Goal: Task Accomplishment & Management: Manage account settings

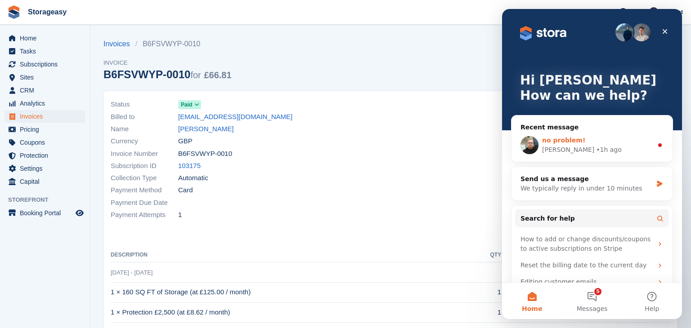
click at [550, 144] on div "no problem!" at bounding box center [597, 140] width 111 height 9
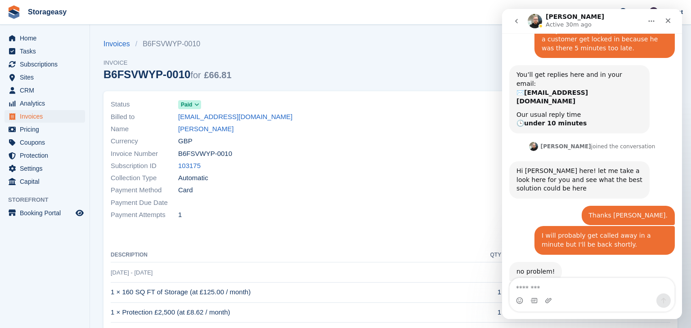
scroll to position [583, 0]
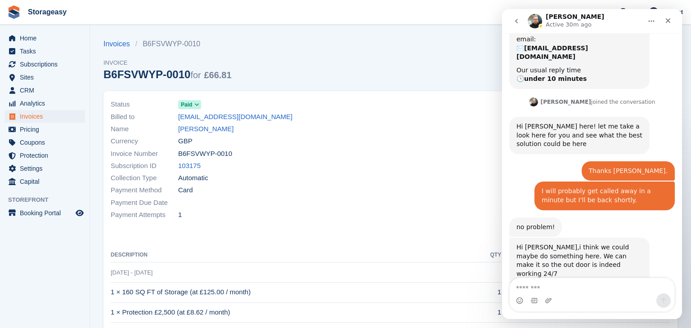
click at [553, 287] on textarea "Message…" at bounding box center [592, 285] width 165 height 15
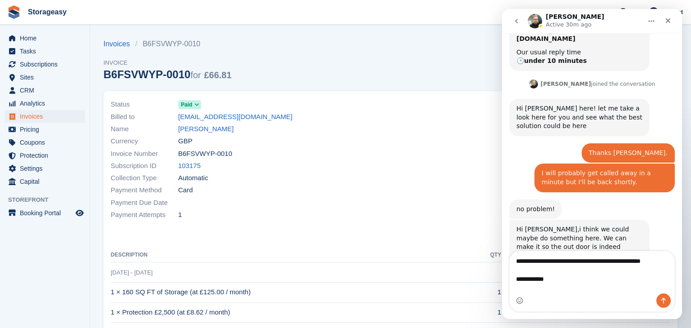
scroll to position [610, 0]
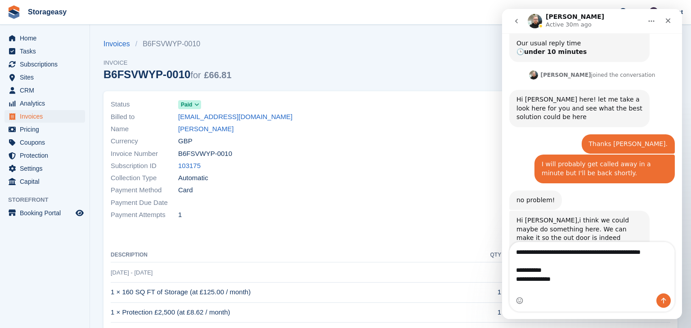
type textarea "**********"
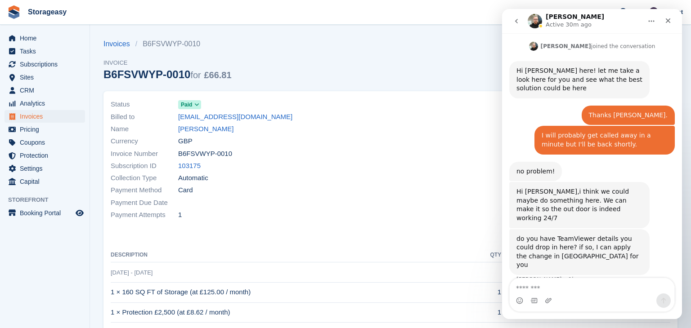
scroll to position [641, 0]
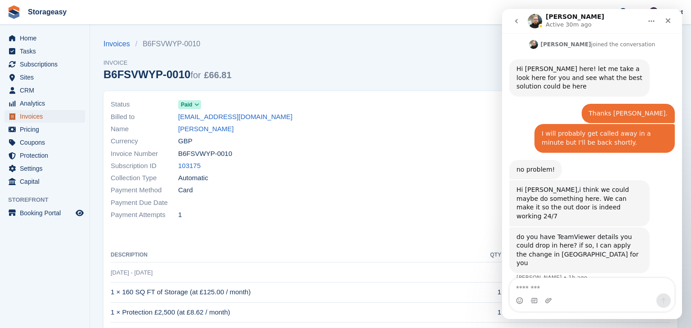
click at [36, 116] on span "Invoices" at bounding box center [47, 116] width 54 height 13
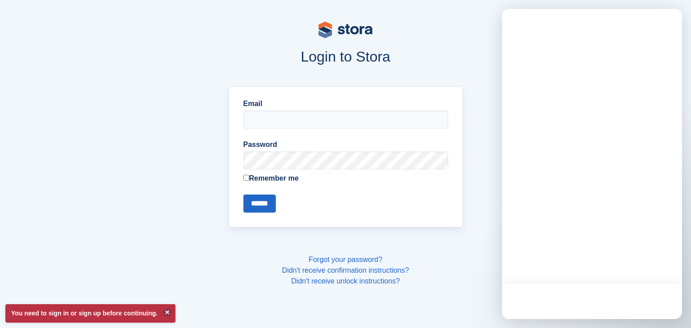
type input "**********"
click at [265, 202] on input "******" at bounding box center [259, 204] width 32 height 18
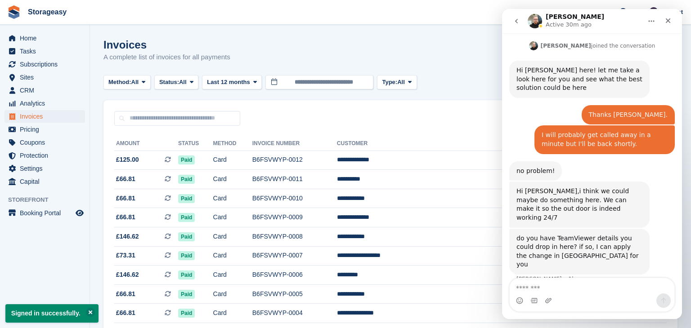
scroll to position [641, 0]
click at [663, 19] on div "Close" at bounding box center [668, 21] width 16 height 16
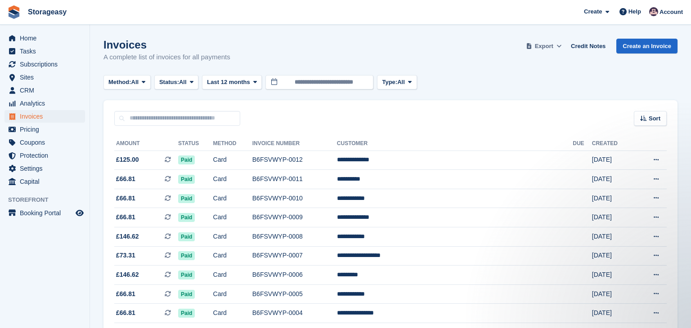
click at [553, 43] on span "Export" at bounding box center [544, 46] width 18 height 9
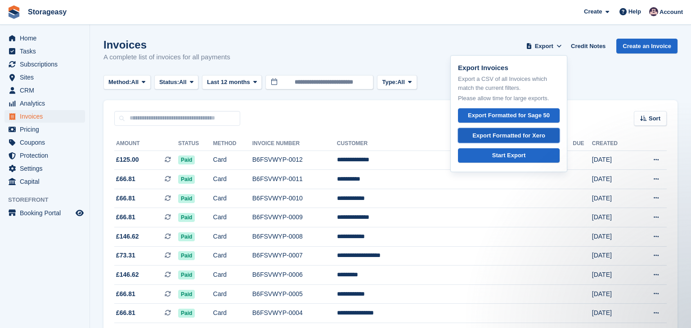
click at [524, 135] on div "Export Formatted for Xero" at bounding box center [508, 135] width 73 height 9
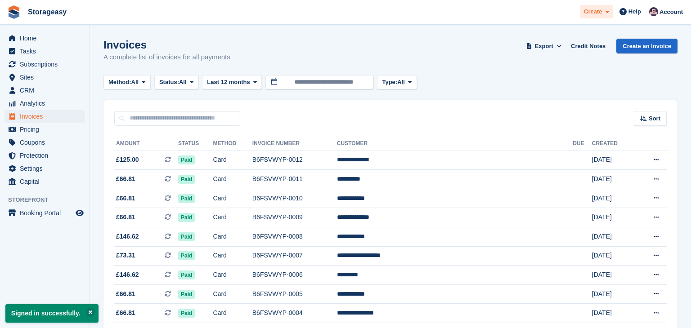
click at [609, 11] on icon at bounding box center [608, 12] width 4 height 6
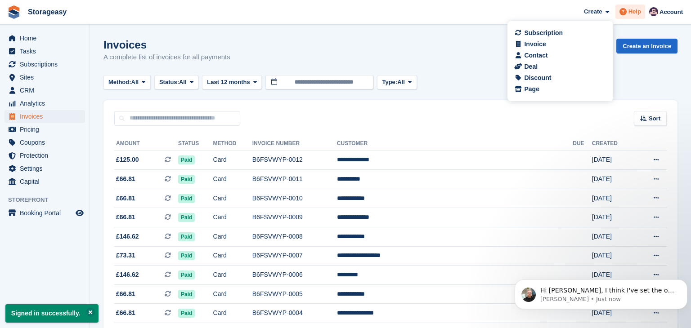
click at [627, 13] on icon at bounding box center [622, 11] width 7 height 7
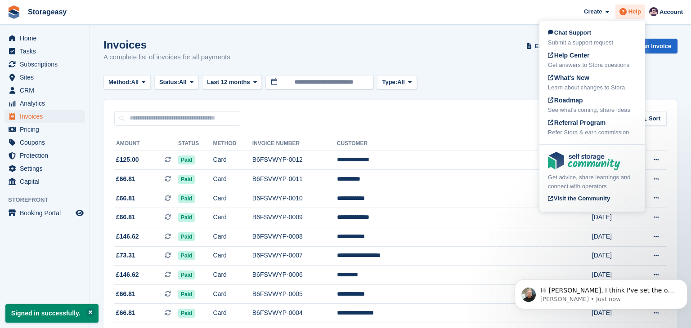
click at [627, 13] on icon at bounding box center [622, 11] width 7 height 7
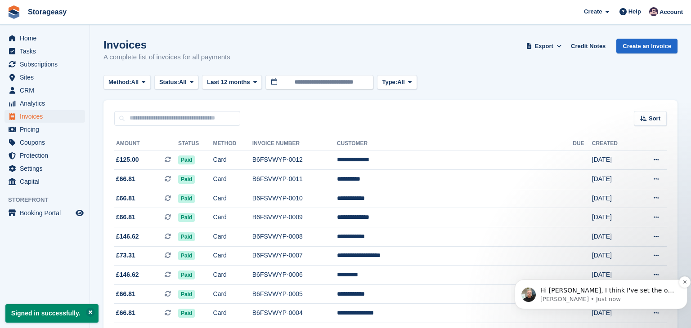
click at [594, 290] on p "Hi [PERSON_NAME], I think I've set the out reader active for 24/7 now. Suppose …" at bounding box center [608, 291] width 136 height 9
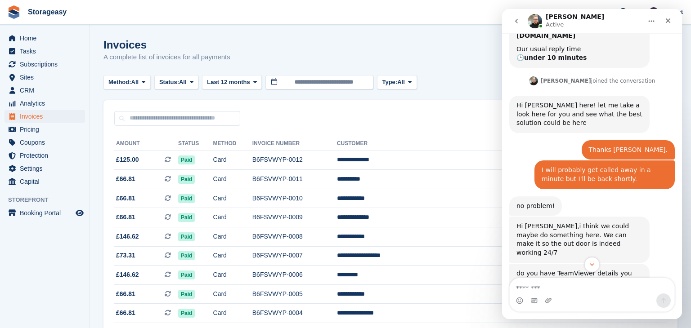
scroll to position [728, 0]
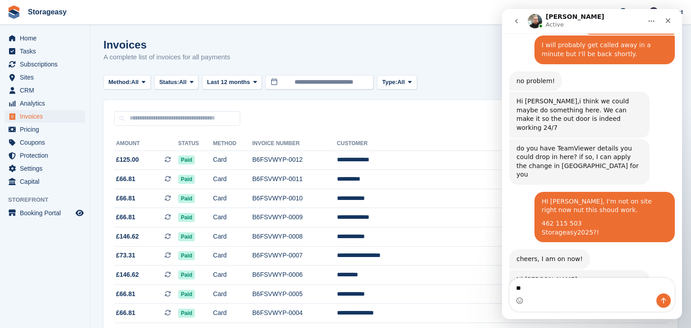
type textarea "*"
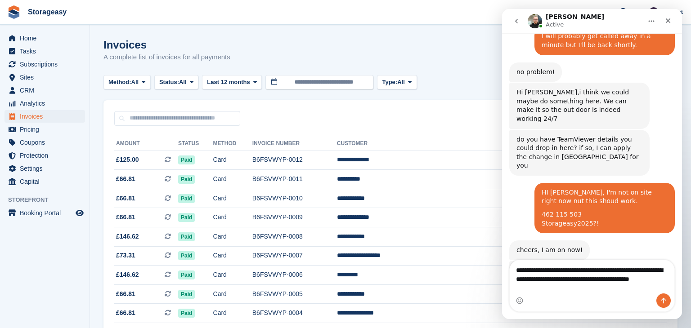
scroll to position [746, 0]
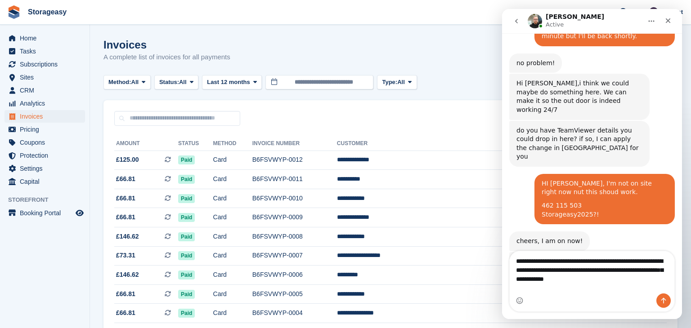
type textarea "**********"
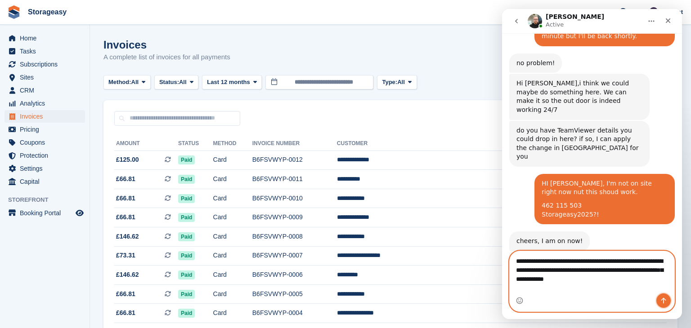
click at [664, 296] on button "Send a message…" at bounding box center [663, 301] width 14 height 14
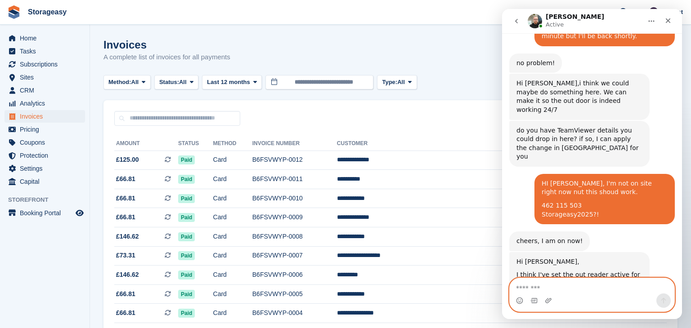
scroll to position [781, 0]
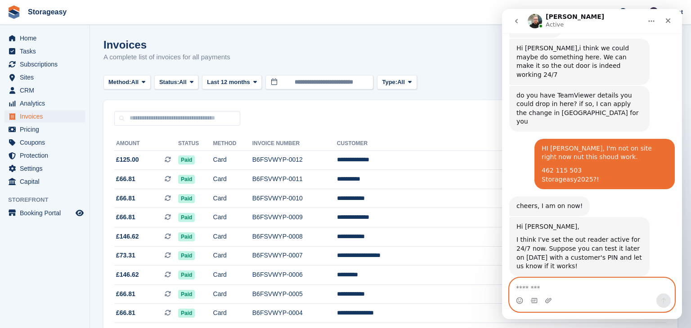
click at [556, 285] on textarea "Message…" at bounding box center [592, 285] width 165 height 15
type textarea "**********"
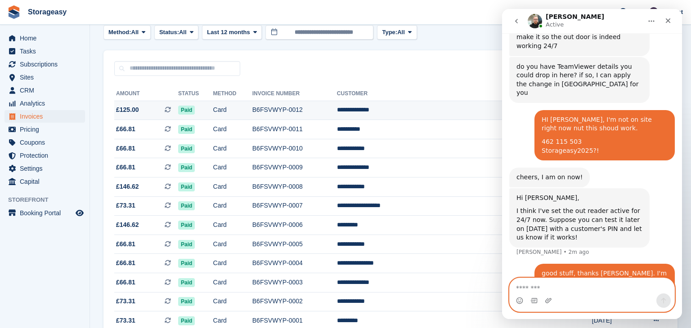
scroll to position [52, 0]
